Goal: Download file/media

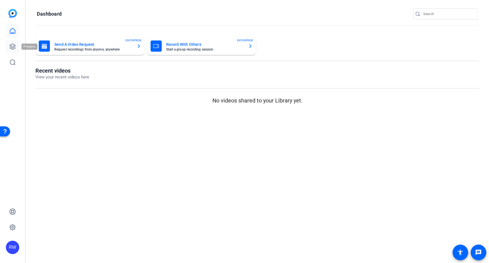
click at [13, 47] on icon at bounding box center [13, 47] width 6 height 6
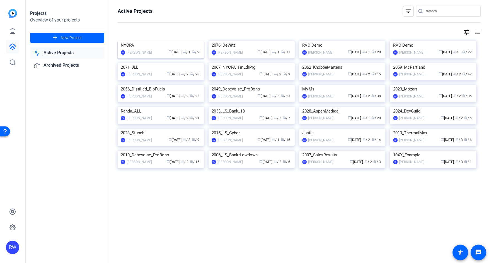
click at [164, 41] on img at bounding box center [161, 41] width 86 height 0
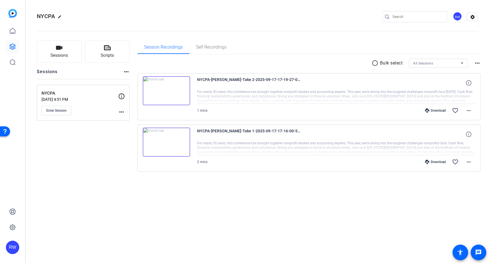
click at [431, 110] on div "Download" at bounding box center [435, 110] width 27 height 4
click at [430, 160] on div "Download" at bounding box center [435, 162] width 27 height 4
